Goal: Contribute content

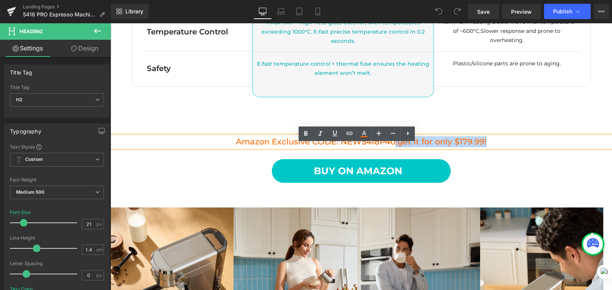
click at [504, 147] on h2 "Amazon Exclusive CODE: NEW5418P40, get it for only $179.99!" at bounding box center [362, 141] width 502 height 11
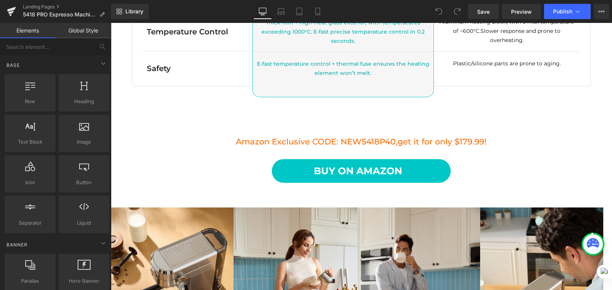
click at [478, 146] on span "get it for only $179.99!" at bounding box center [442, 142] width 89 height 10
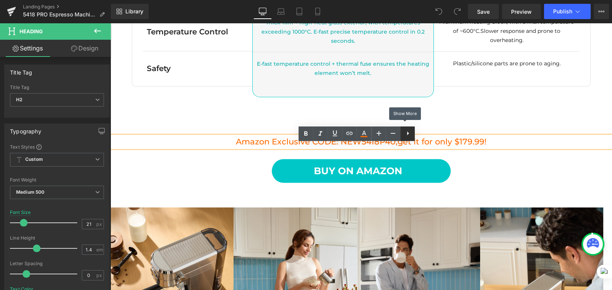
click at [412, 136] on icon at bounding box center [407, 133] width 9 height 9
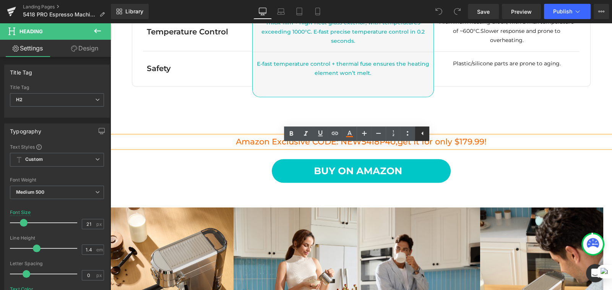
click at [421, 133] on icon at bounding box center [422, 133] width 9 height 9
click at [509, 146] on h2 "Amazon Exclusive CODE: NEW5418P40, get it for only $179.99!" at bounding box center [362, 141] width 502 height 11
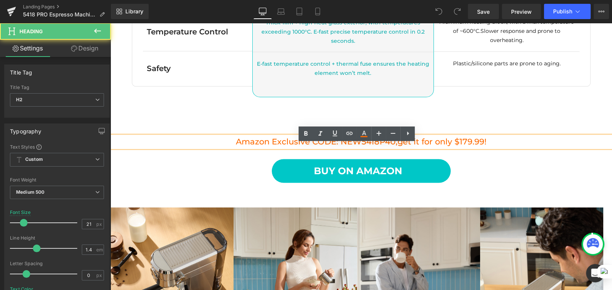
click at [244, 143] on div "Amazon Exclusive CODE: NEW5418P40, get it for only $179.99!" at bounding box center [362, 141] width 502 height 11
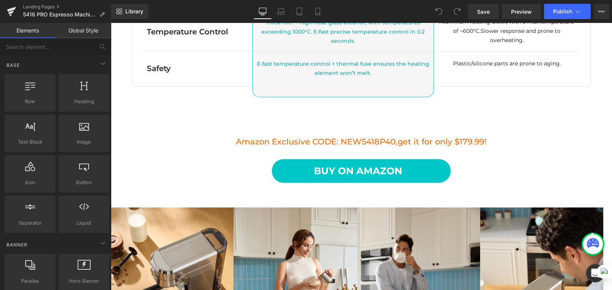
click at [111, 23] on div at bounding box center [111, 23] width 0 height 0
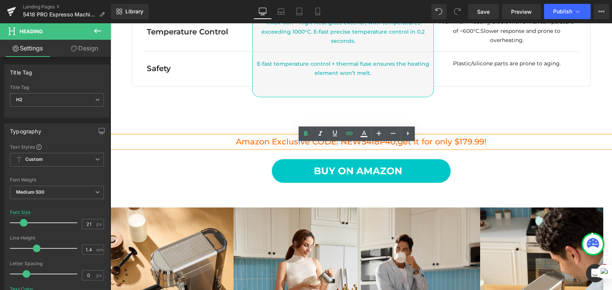
click at [530, 147] on h2 "Amazon Exclusive CODE: NEW5418P40, get it for only $179.99!" at bounding box center [362, 141] width 502 height 11
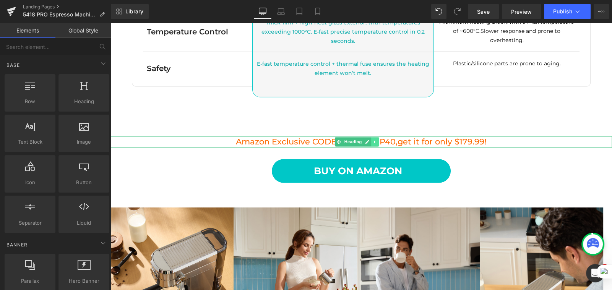
click at [375, 143] on icon at bounding box center [374, 142] width 1 height 3
click at [379, 144] on icon at bounding box center [379, 142] width 4 height 4
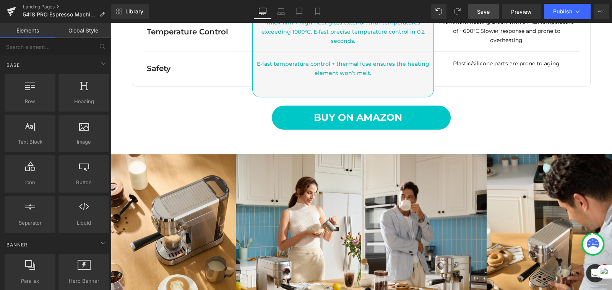
click at [489, 11] on span "Save" at bounding box center [483, 12] width 13 height 8
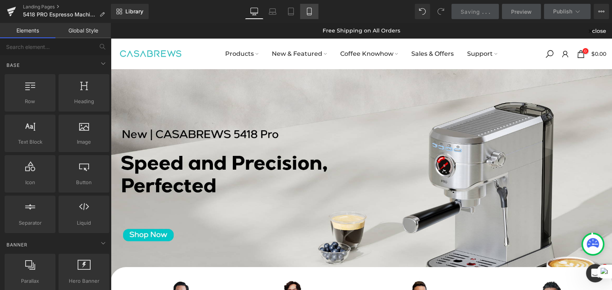
click at [312, 12] on icon at bounding box center [310, 12] width 8 height 8
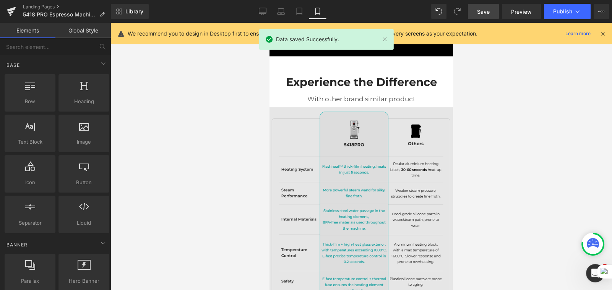
scroll to position [1606, 0]
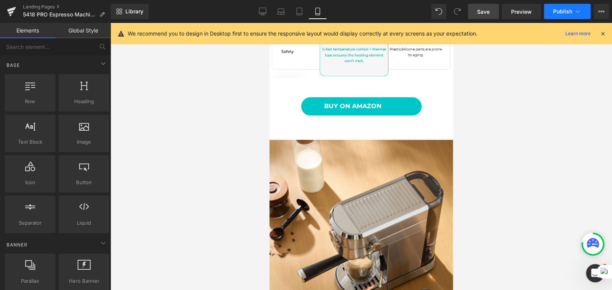
click at [563, 11] on span "Publish" at bounding box center [562, 11] width 19 height 6
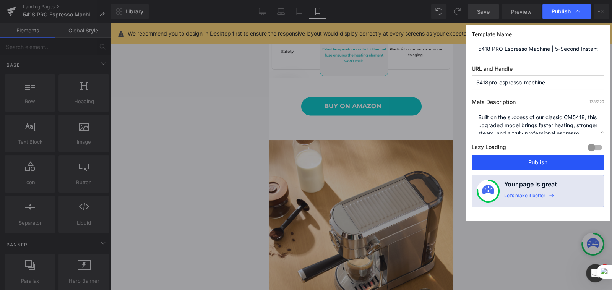
click at [527, 162] on button "Publish" at bounding box center [538, 162] width 132 height 15
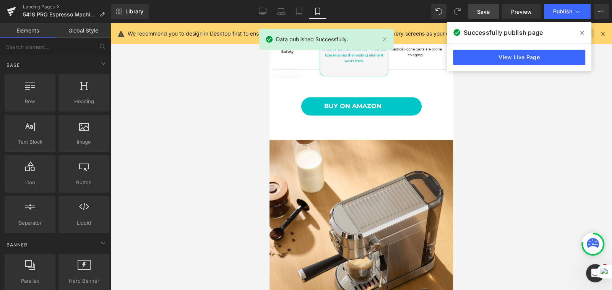
drag, startPoint x: 584, startPoint y: 31, endPoint x: 568, endPoint y: 29, distance: 16.5
click at [584, 31] on span at bounding box center [582, 33] width 12 height 12
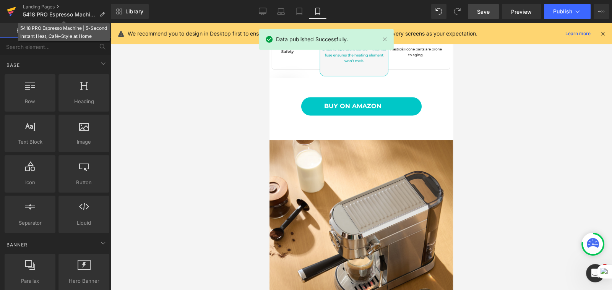
click at [12, 14] on icon at bounding box center [11, 11] width 9 height 19
